Goal: Find specific page/section: Find specific page/section

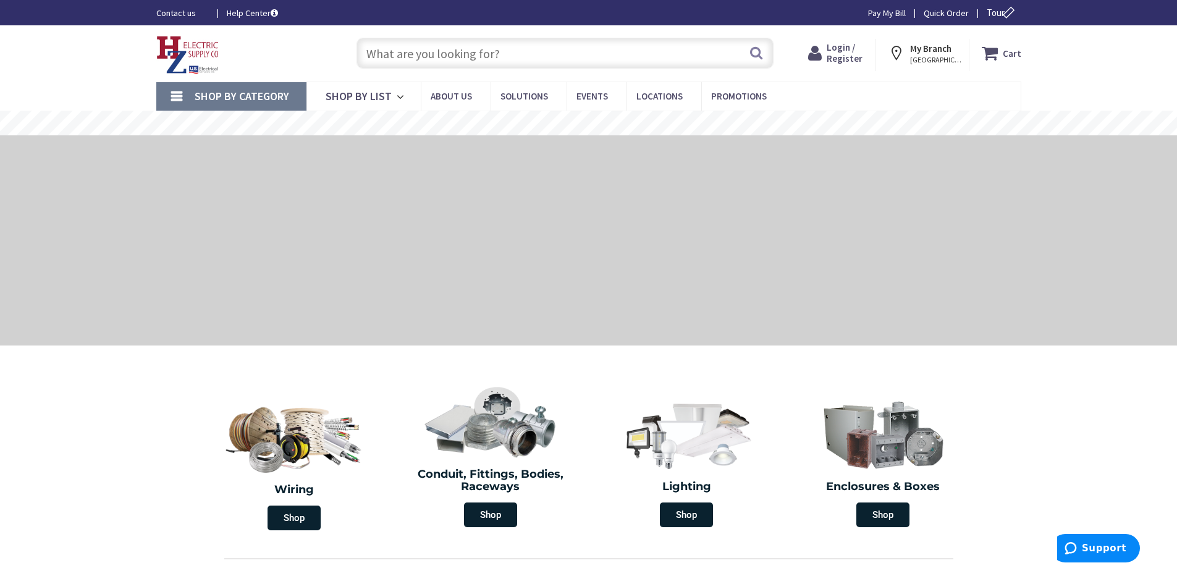
click at [417, 50] on input "text" at bounding box center [565, 53] width 417 height 31
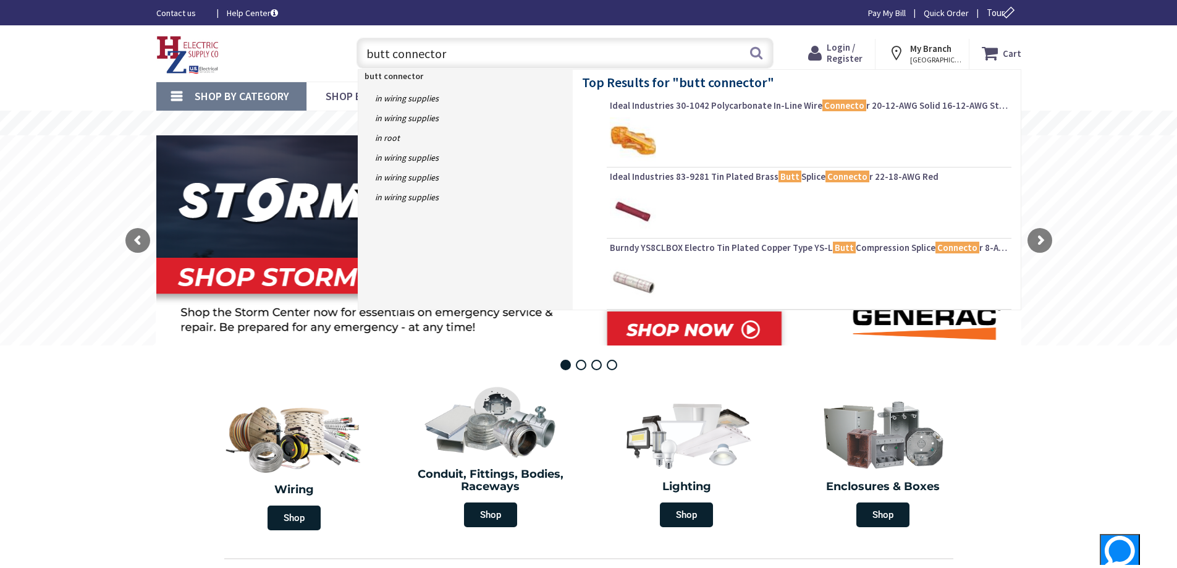
type input "butt connectors"
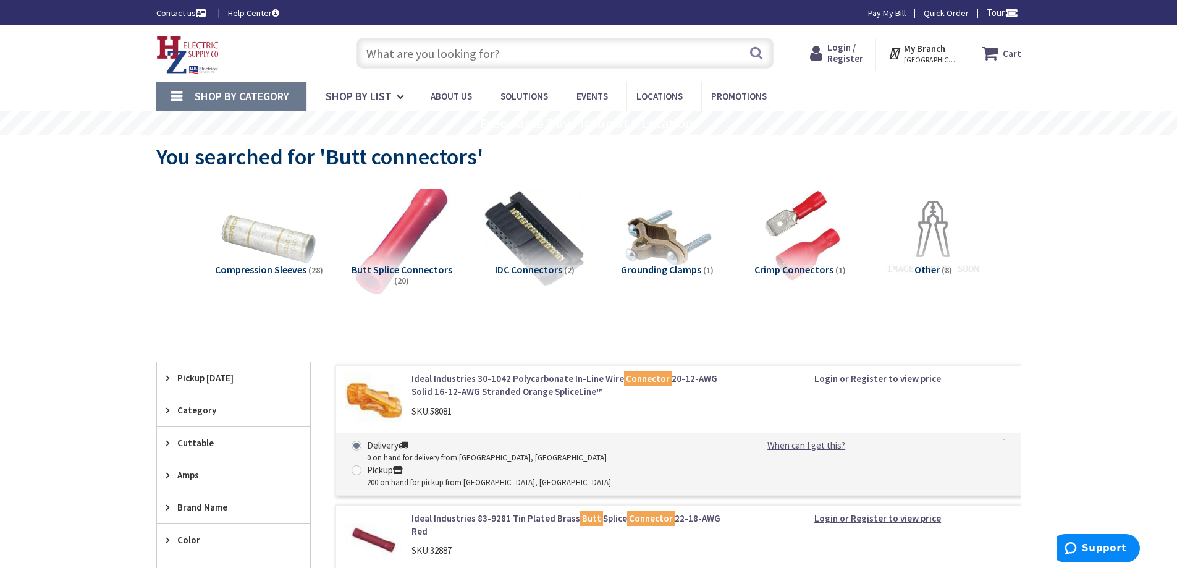
click at [388, 256] on img at bounding box center [401, 238] width 112 height 112
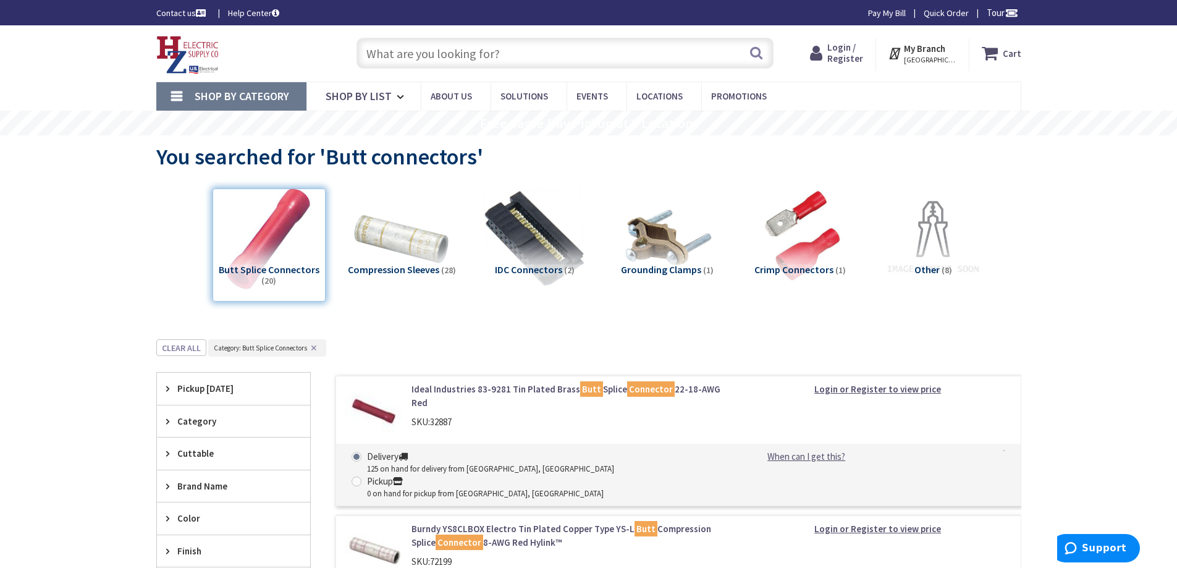
click at [402, 54] on input "text" at bounding box center [565, 53] width 417 height 31
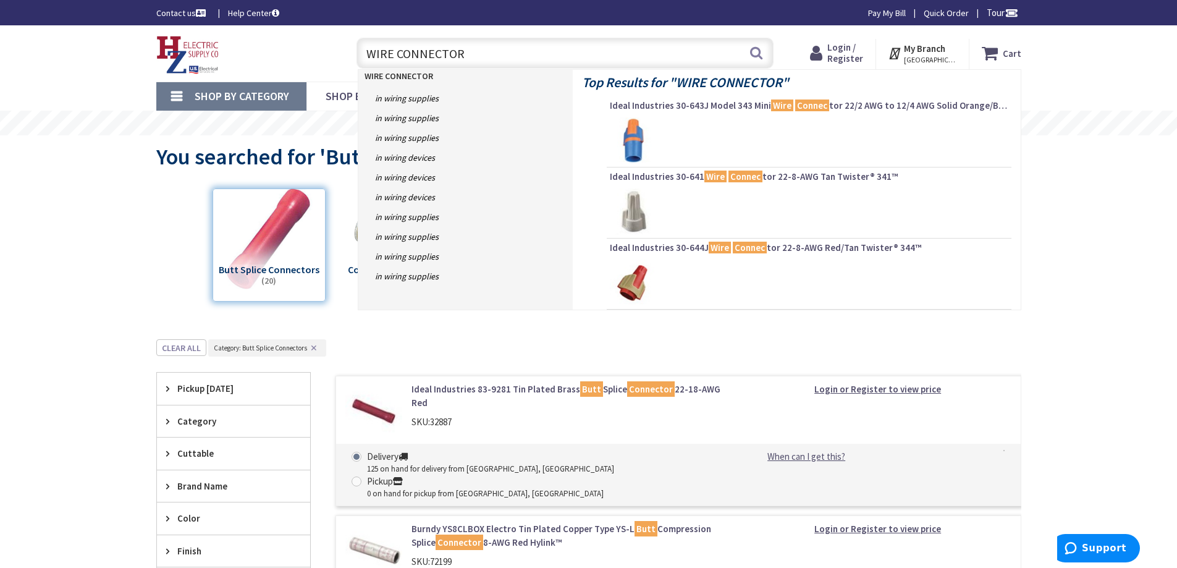
type input "WIRE CONNECTORS"
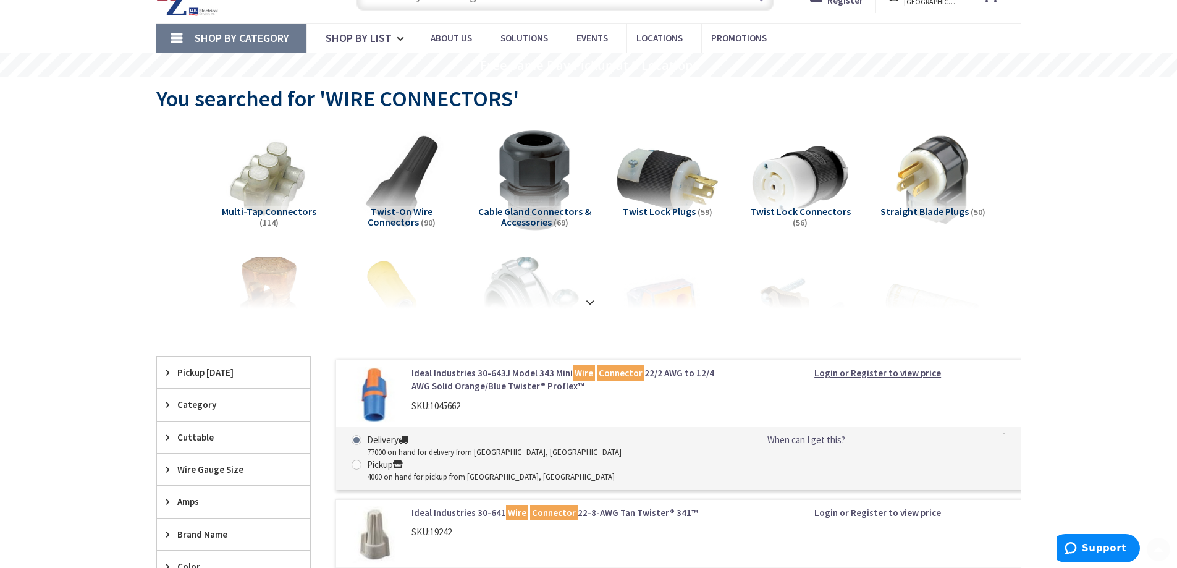
scroll to position [124, 0]
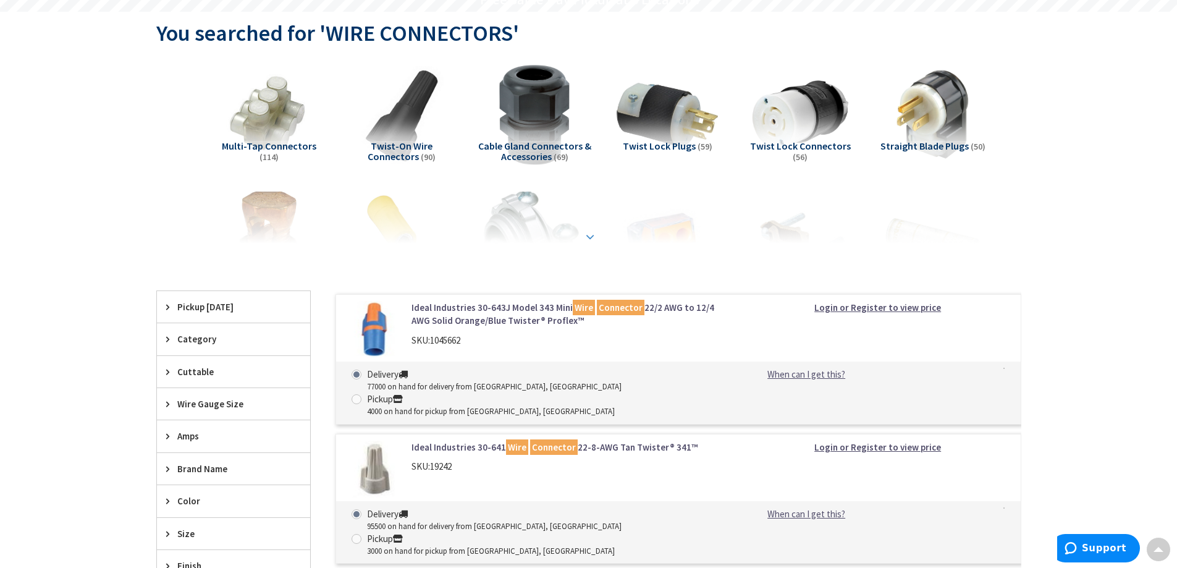
click at [582, 231] on div at bounding box center [588, 210] width 803 height 68
click at [586, 234] on strong at bounding box center [590, 237] width 15 height 14
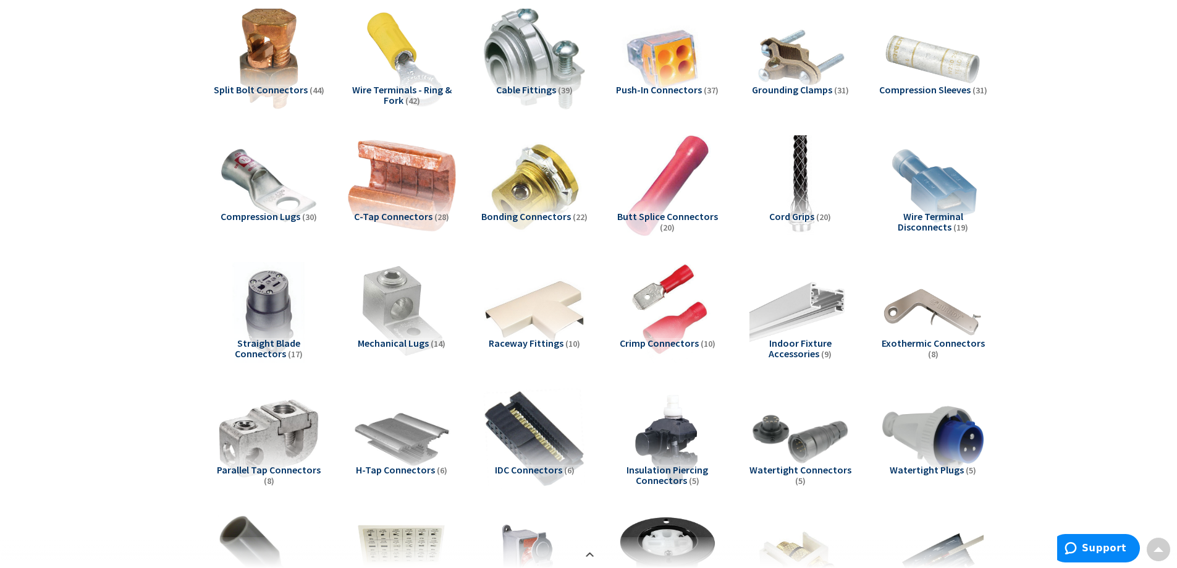
scroll to position [309, 0]
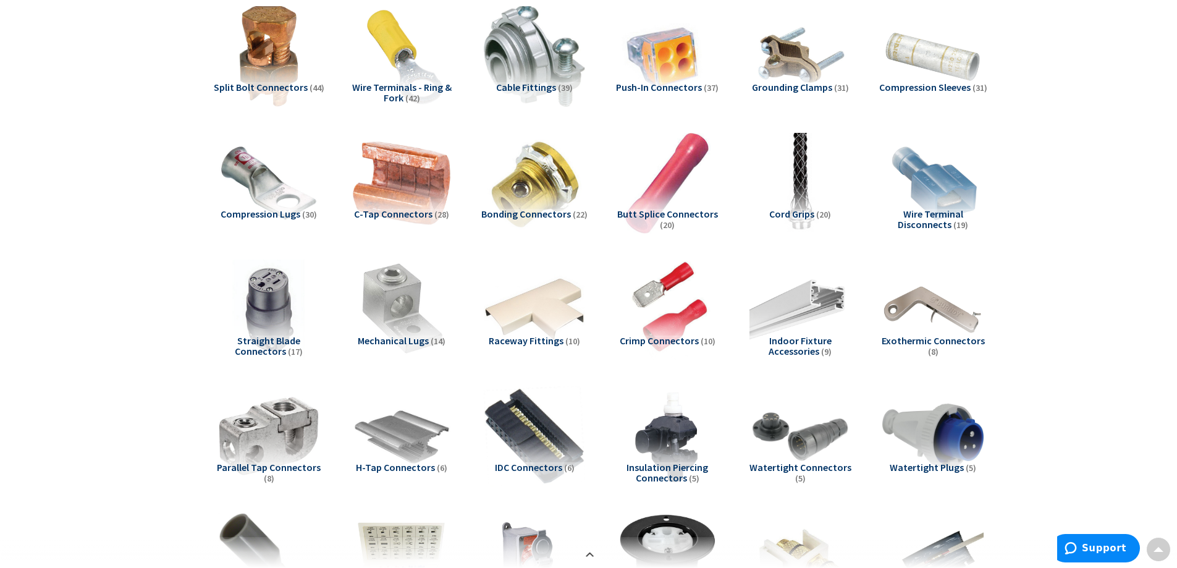
click at [653, 214] on span "Butt Splice Connectors" at bounding box center [667, 214] width 101 height 12
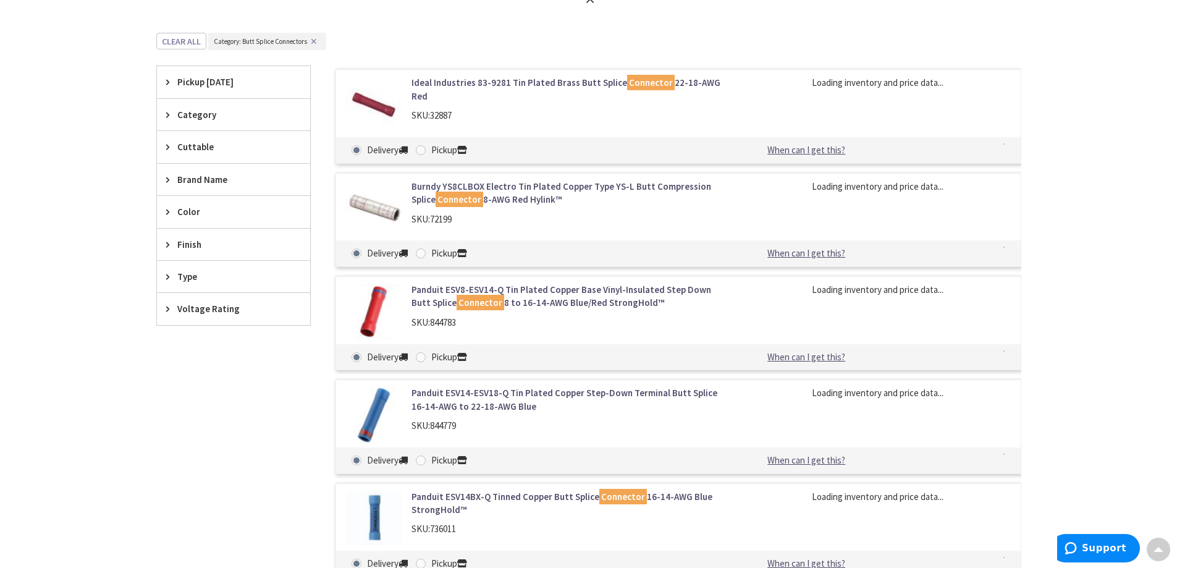
scroll to position [1480, 0]
